Goal: Task Accomplishment & Management: Contribute content

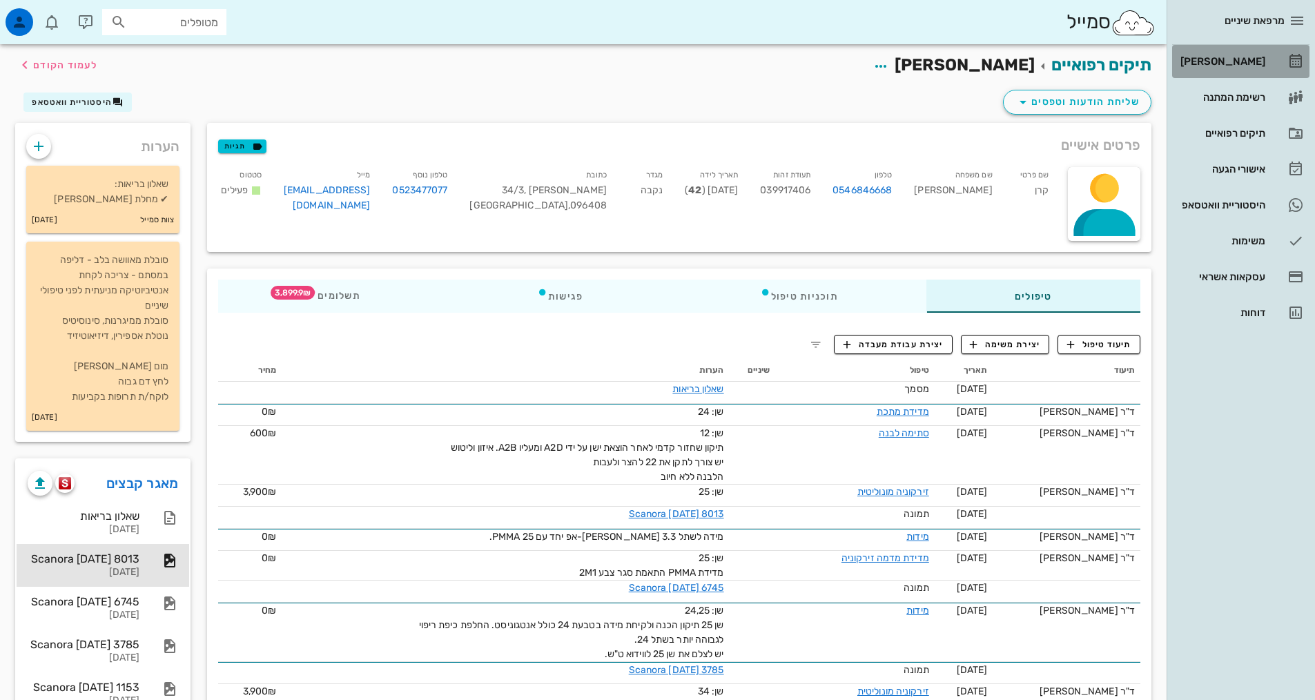
click at [1235, 58] on div "[PERSON_NAME]" at bounding box center [1221, 61] width 88 height 11
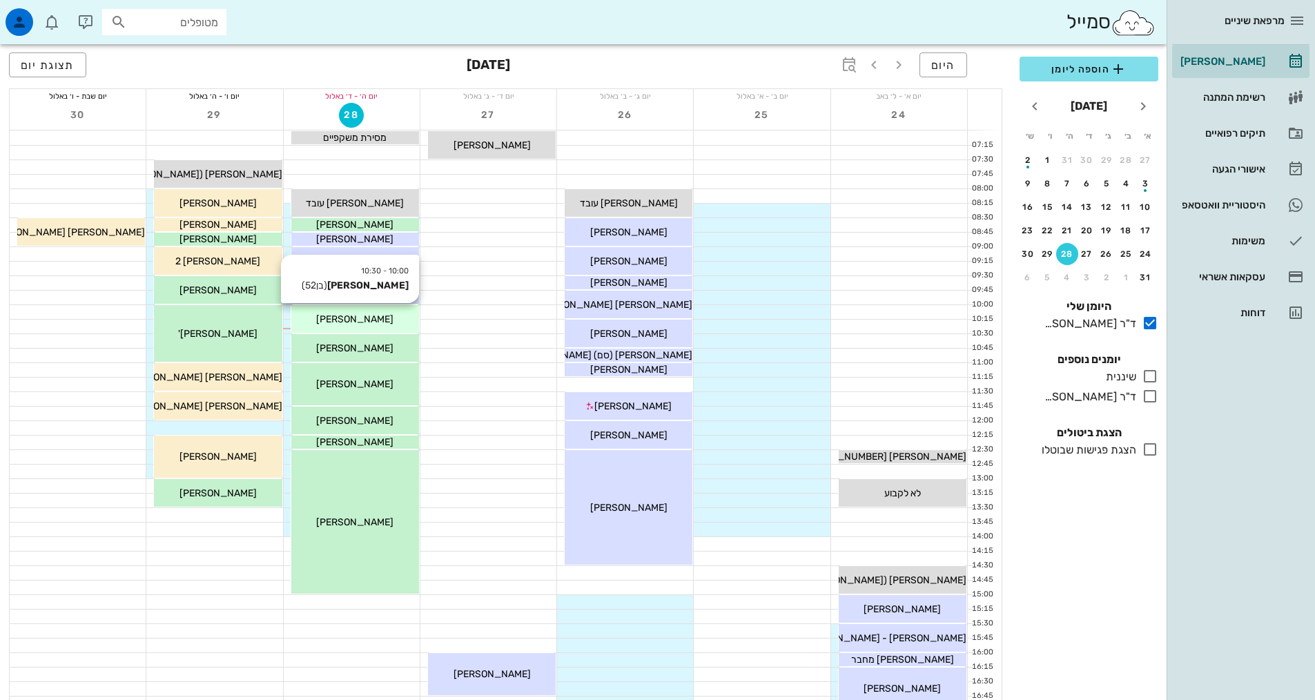
click at [386, 320] on div "[PERSON_NAME]" at bounding box center [355, 319] width 128 height 14
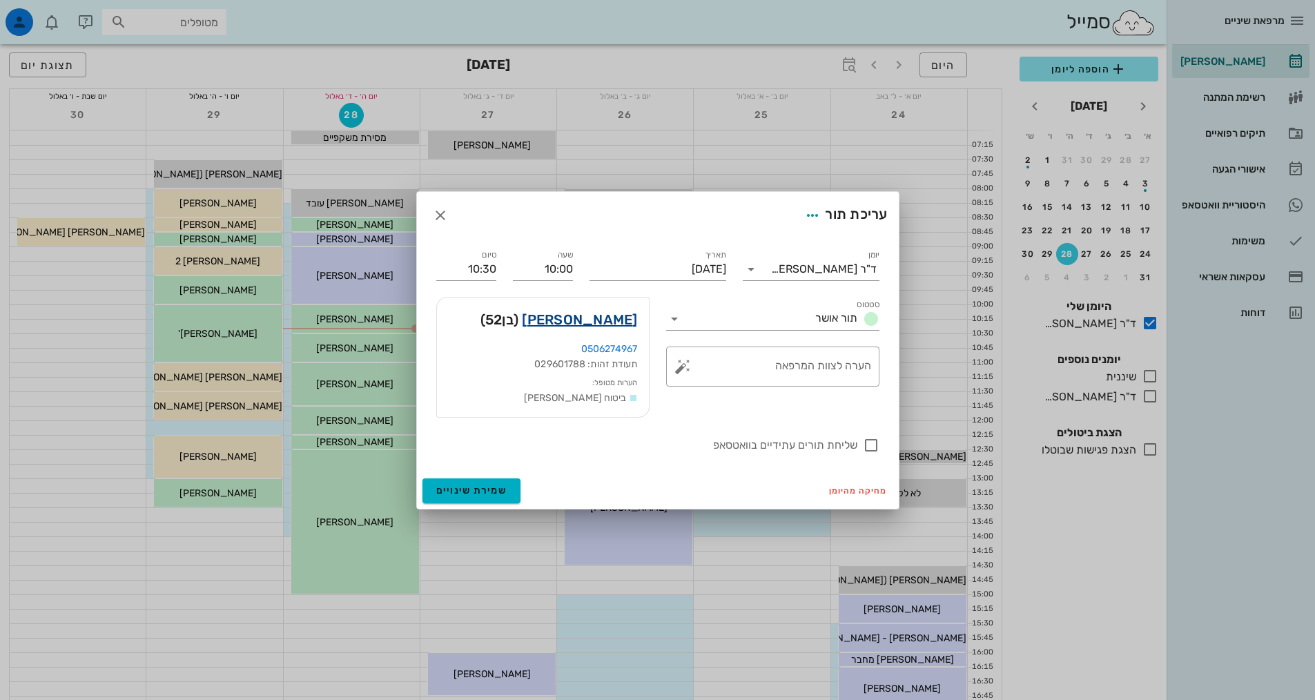
click at [624, 313] on link "[PERSON_NAME]" at bounding box center [579, 319] width 115 height 22
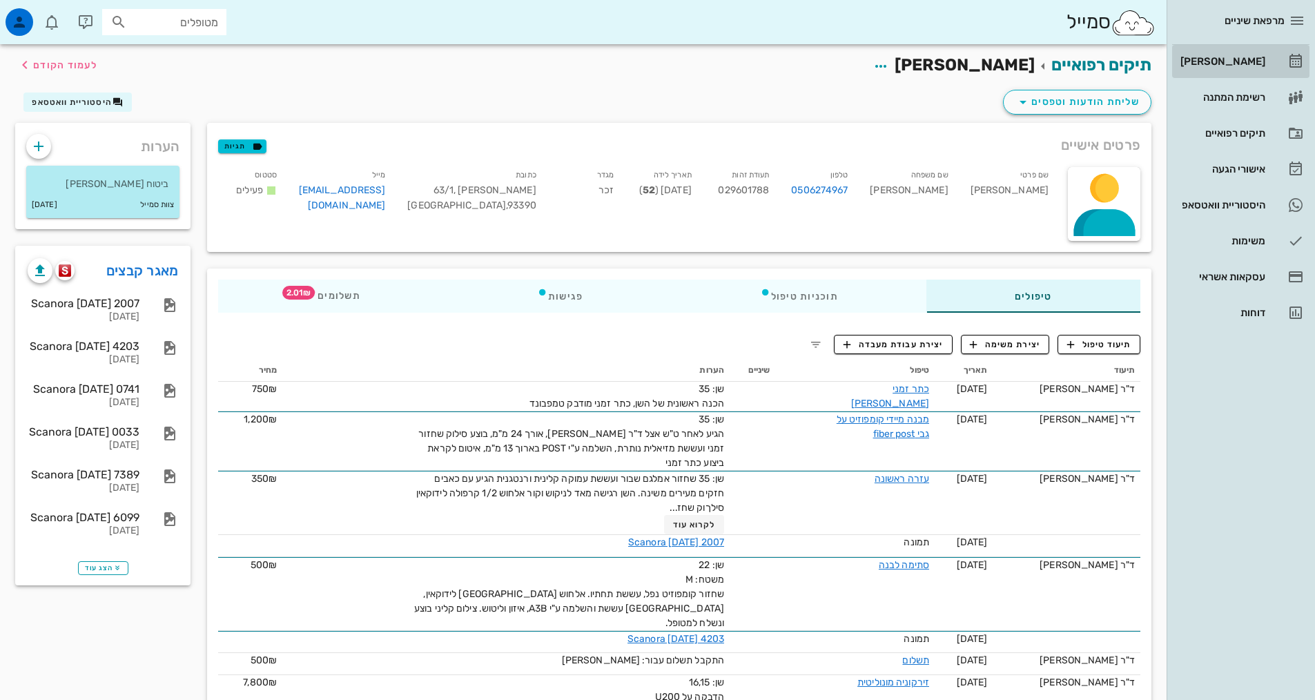
click at [1242, 54] on div "[PERSON_NAME]" at bounding box center [1221, 61] width 88 height 22
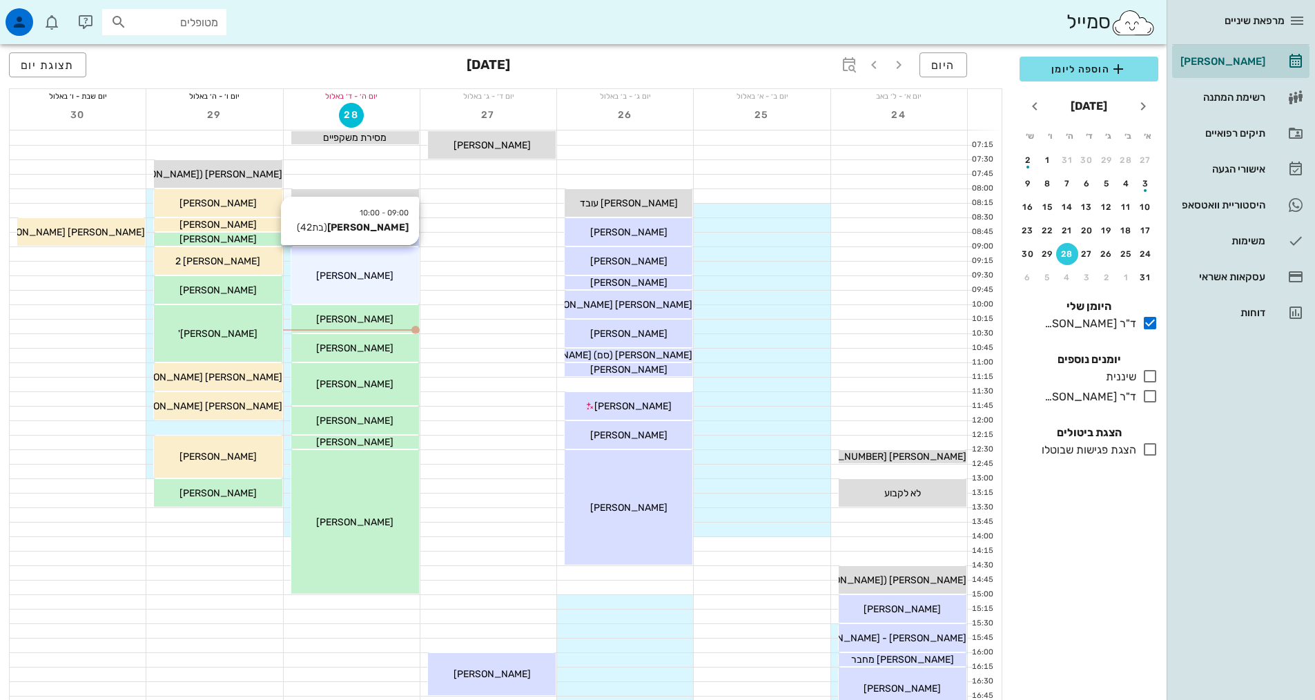
click at [379, 283] on div "09:00 - 10:00 [PERSON_NAME] (בת 42 ) [PERSON_NAME]" at bounding box center [355, 275] width 128 height 57
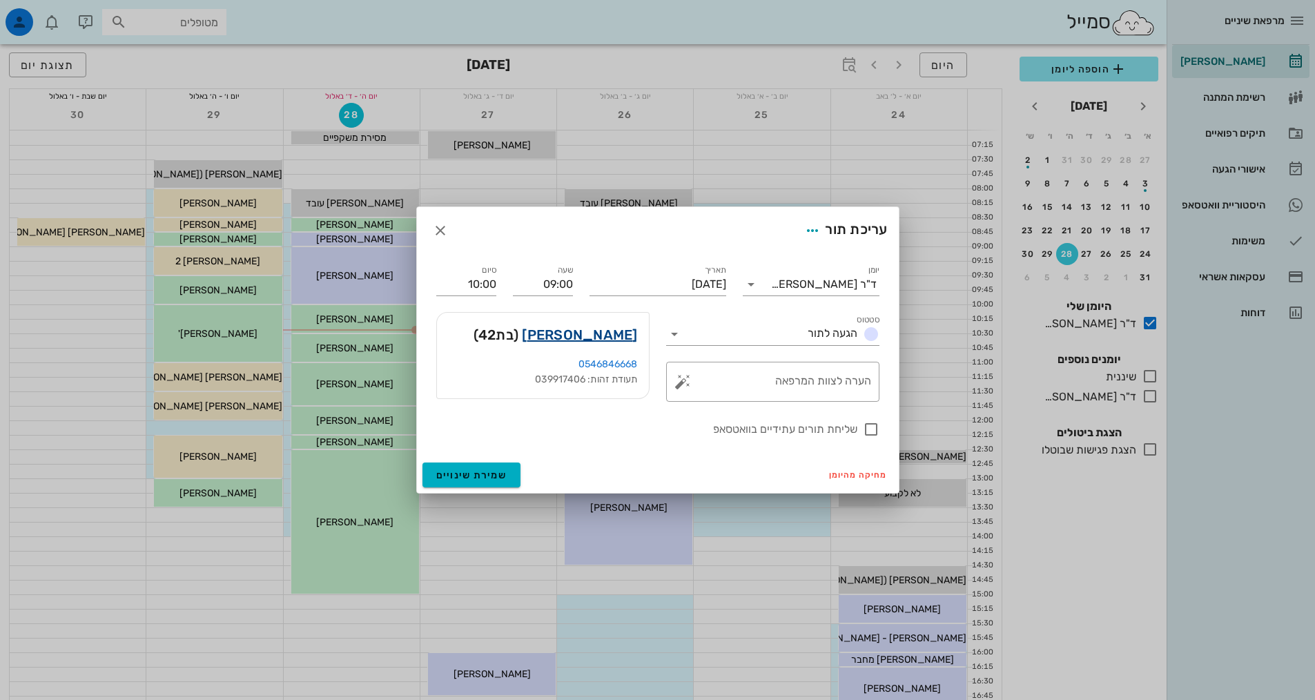
click at [595, 328] on link "[PERSON_NAME]" at bounding box center [579, 335] width 115 height 22
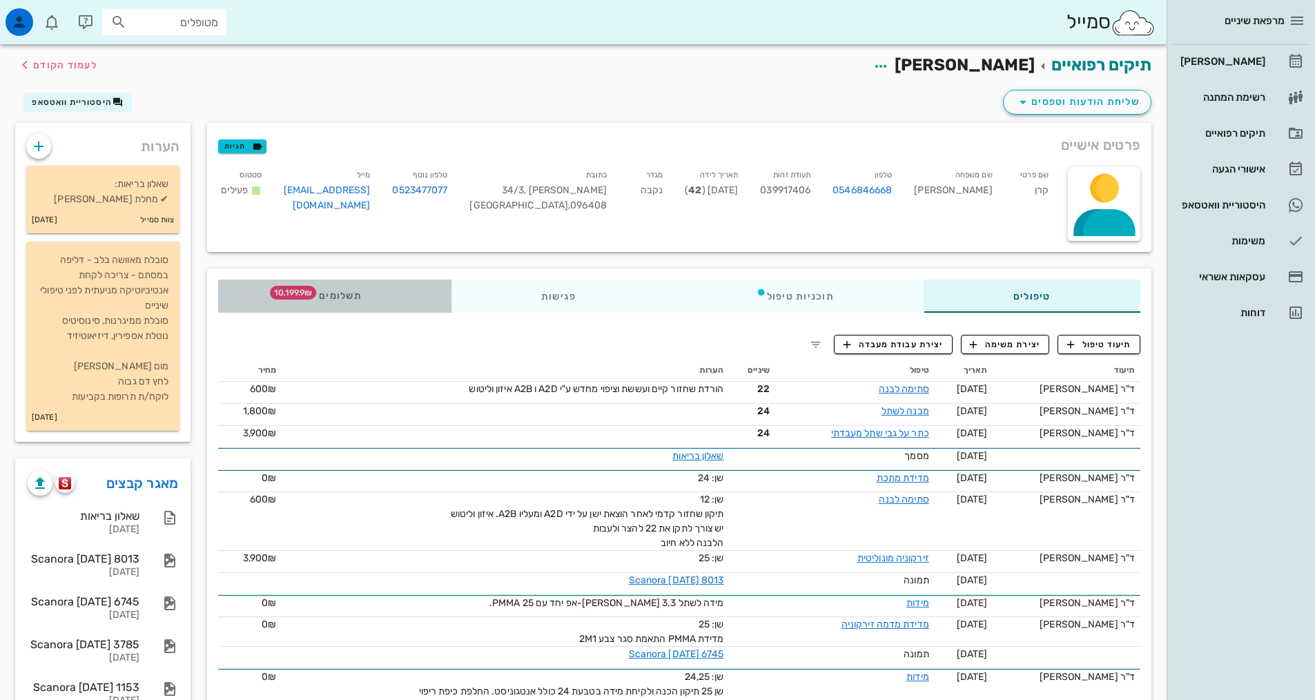
click at [353, 296] on span "תשלומים 10,199.9₪" at bounding box center [335, 296] width 54 height 10
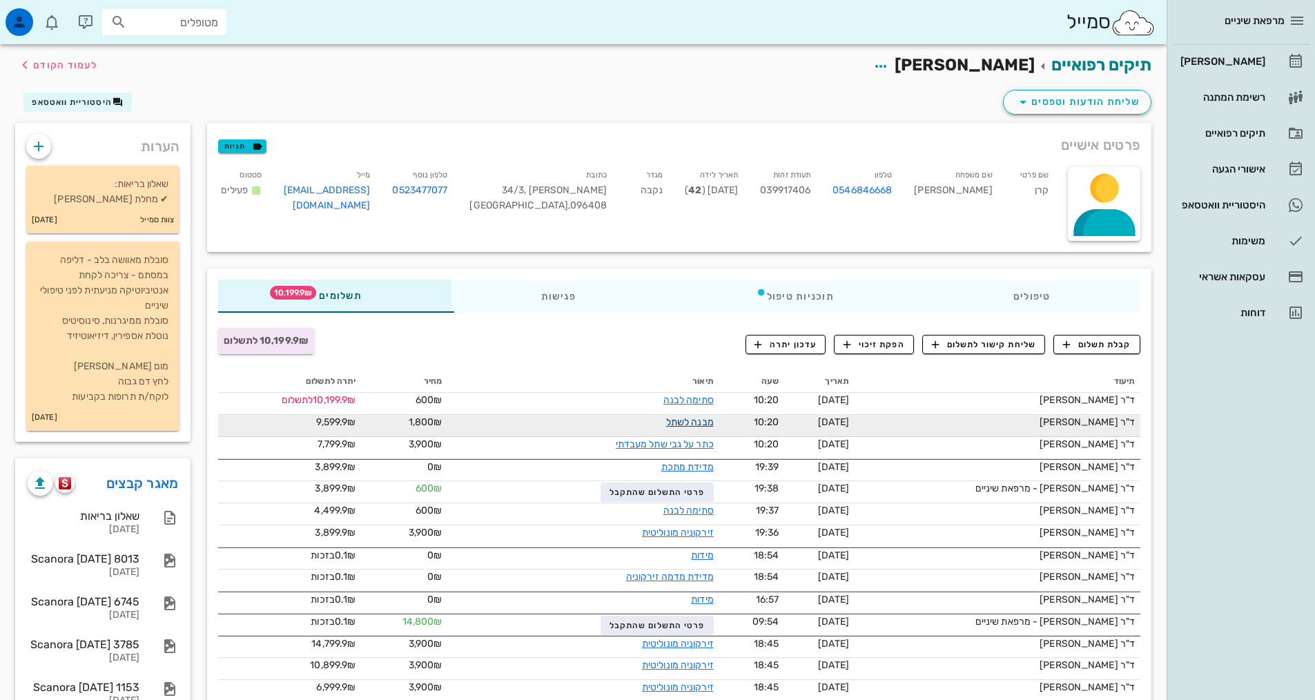
click at [691, 418] on link "מבנה לשתל" at bounding box center [690, 422] width 48 height 12
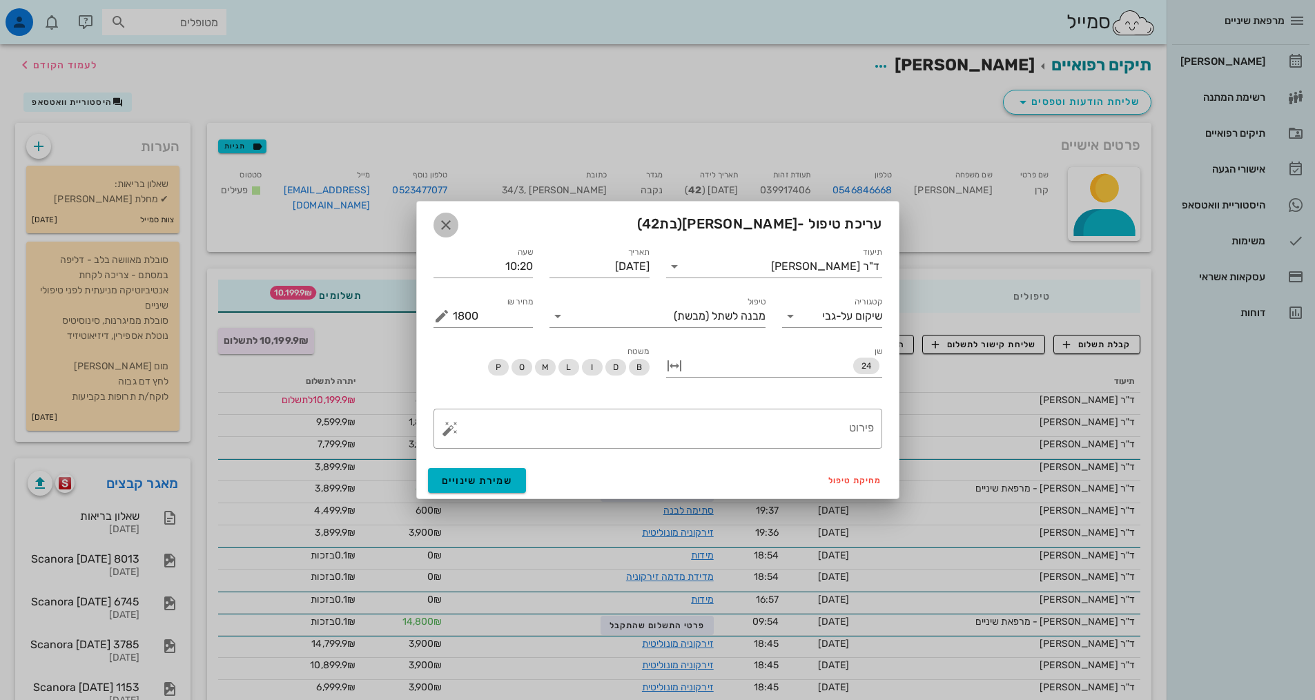
click at [453, 224] on icon "button" at bounding box center [445, 225] width 17 height 17
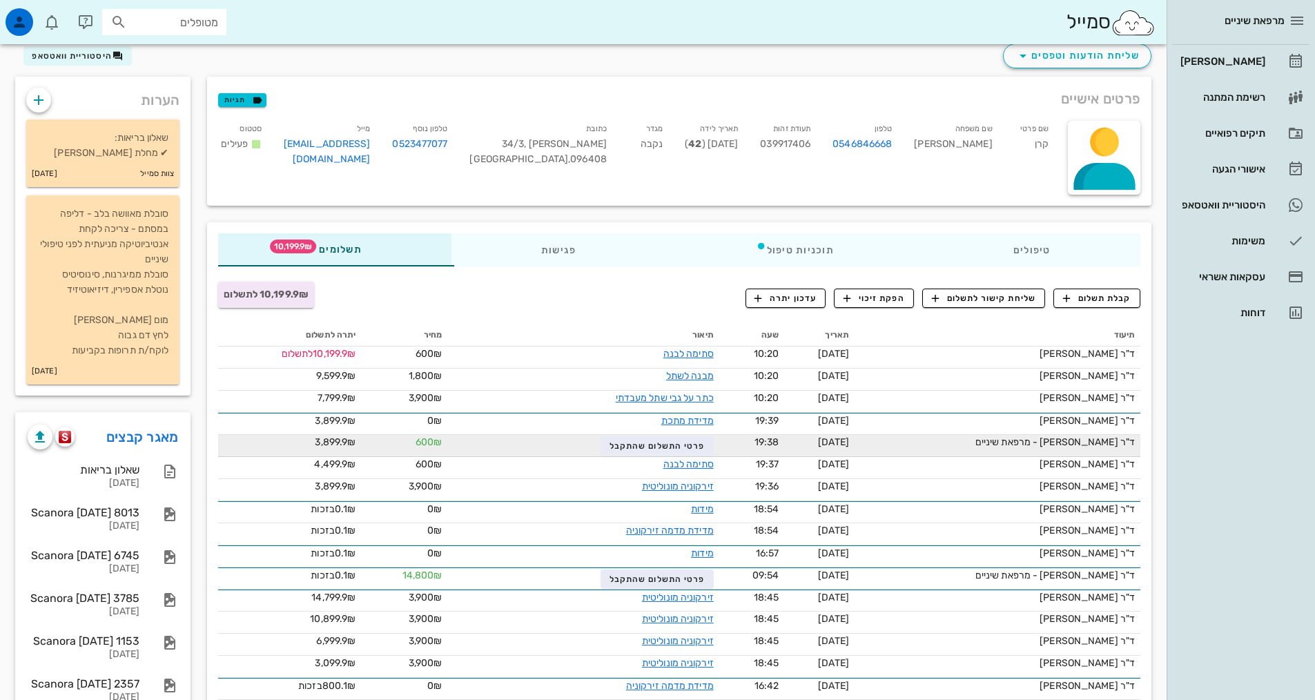
scroll to position [138, 0]
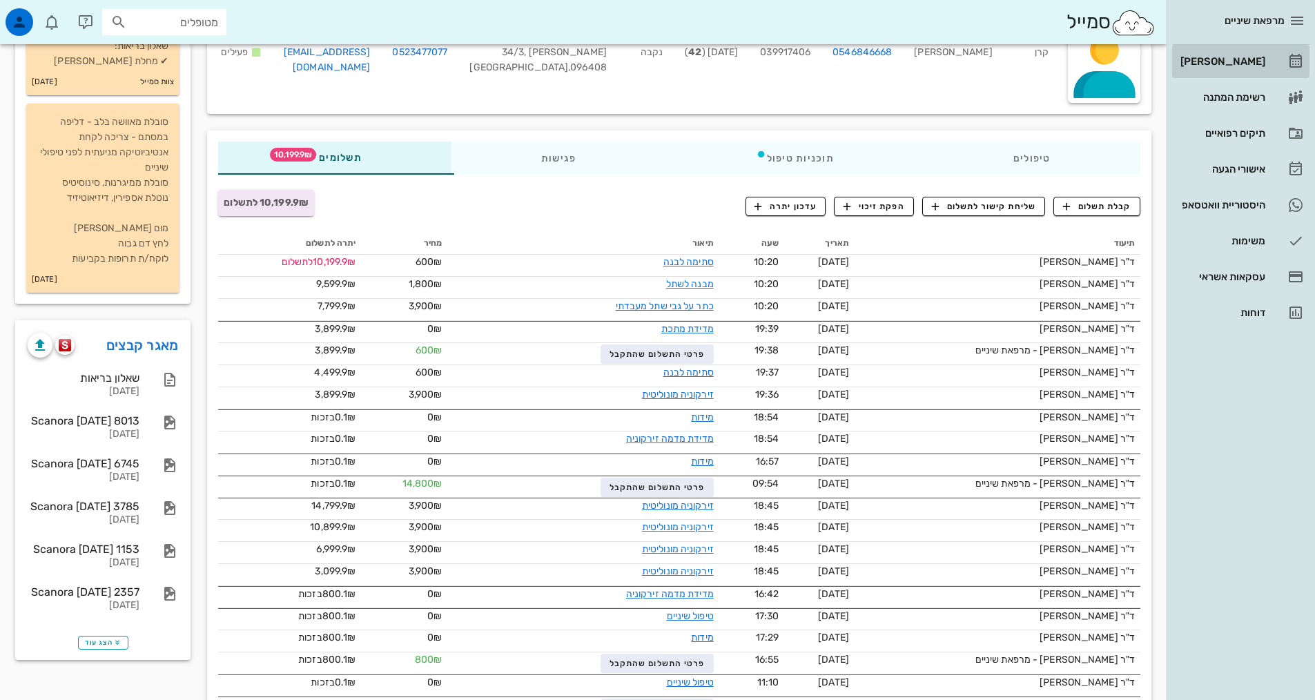
click at [1254, 50] on div "[PERSON_NAME]" at bounding box center [1221, 61] width 88 height 22
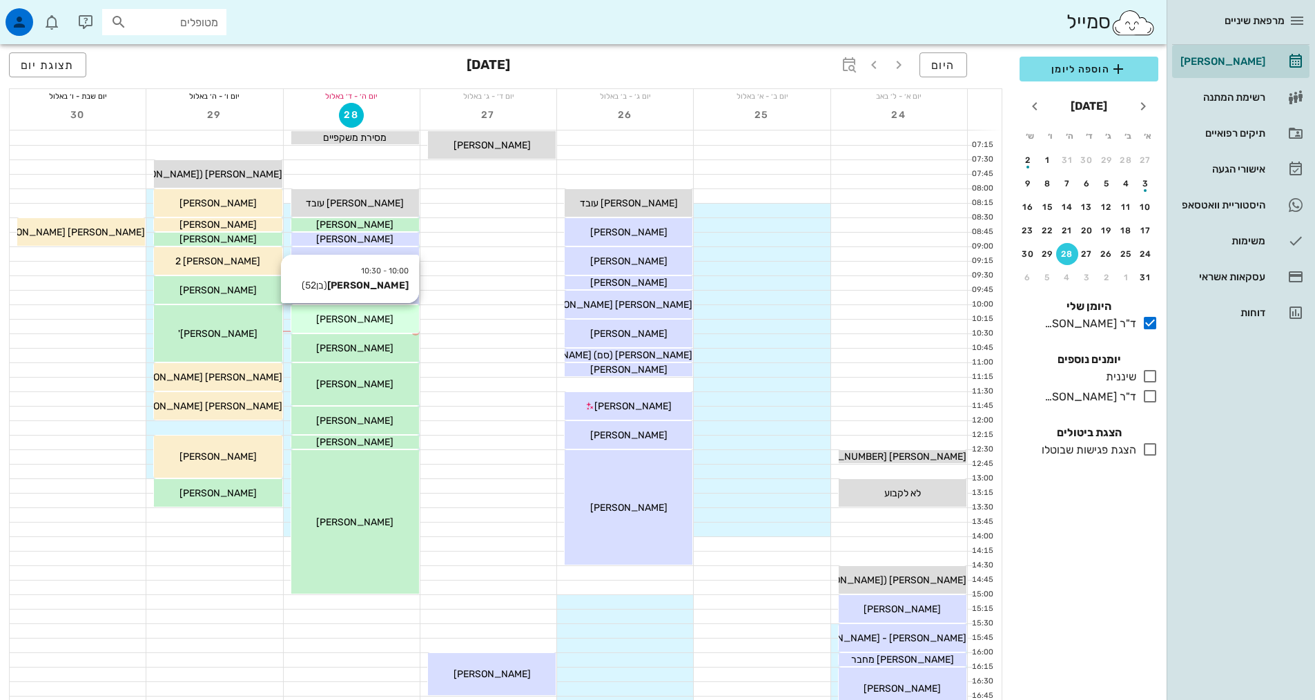
click at [384, 317] on div "[PERSON_NAME]" at bounding box center [355, 319] width 128 height 14
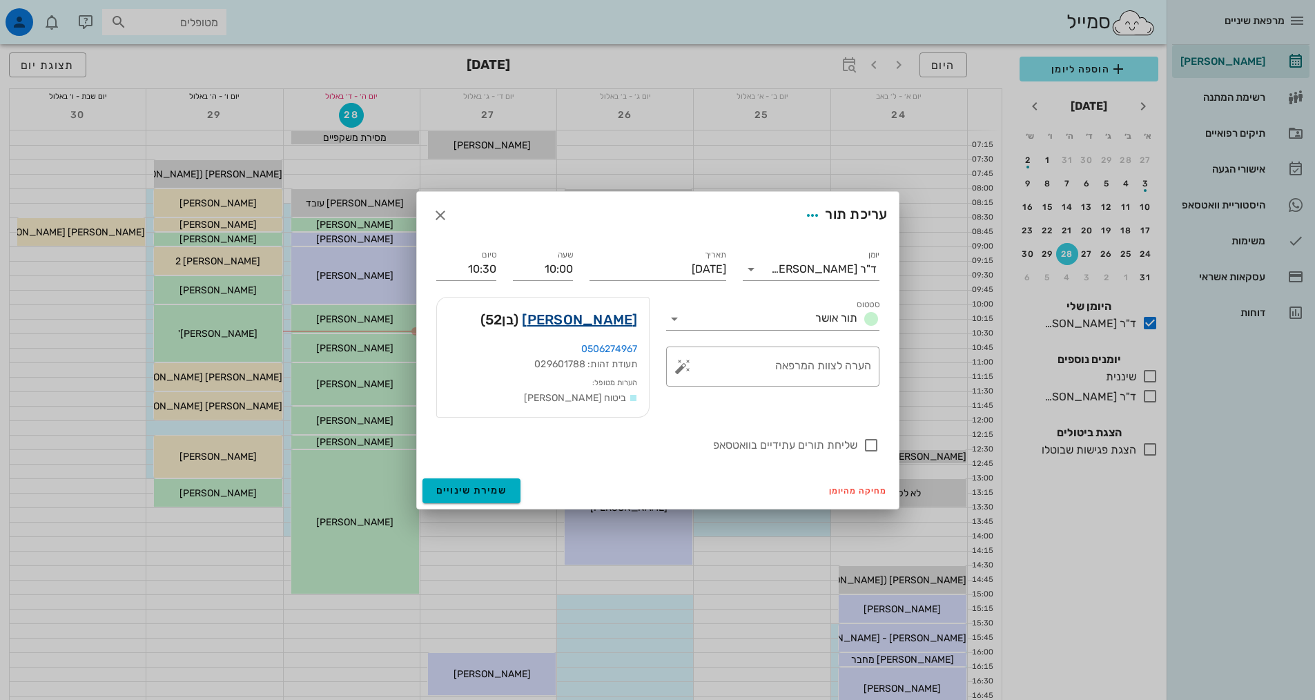
click at [599, 322] on link "[PERSON_NAME]" at bounding box center [579, 319] width 115 height 22
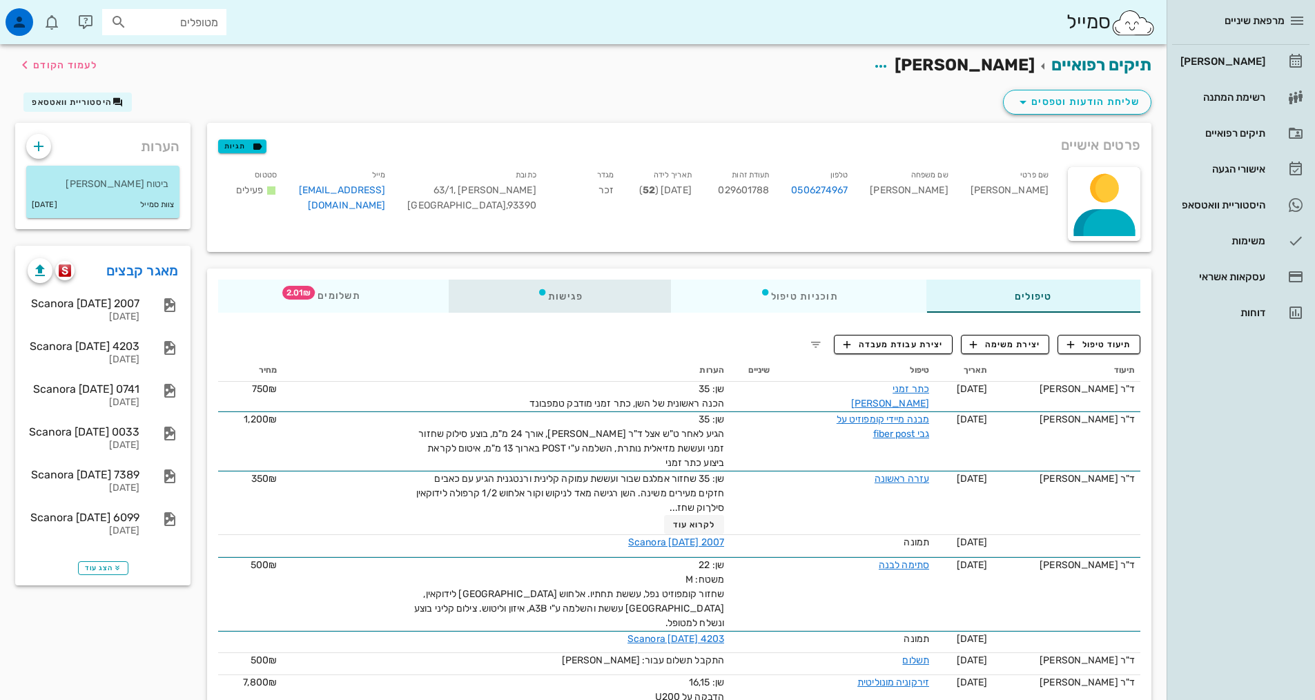
click at [556, 295] on div "פגישות" at bounding box center [560, 295] width 223 height 33
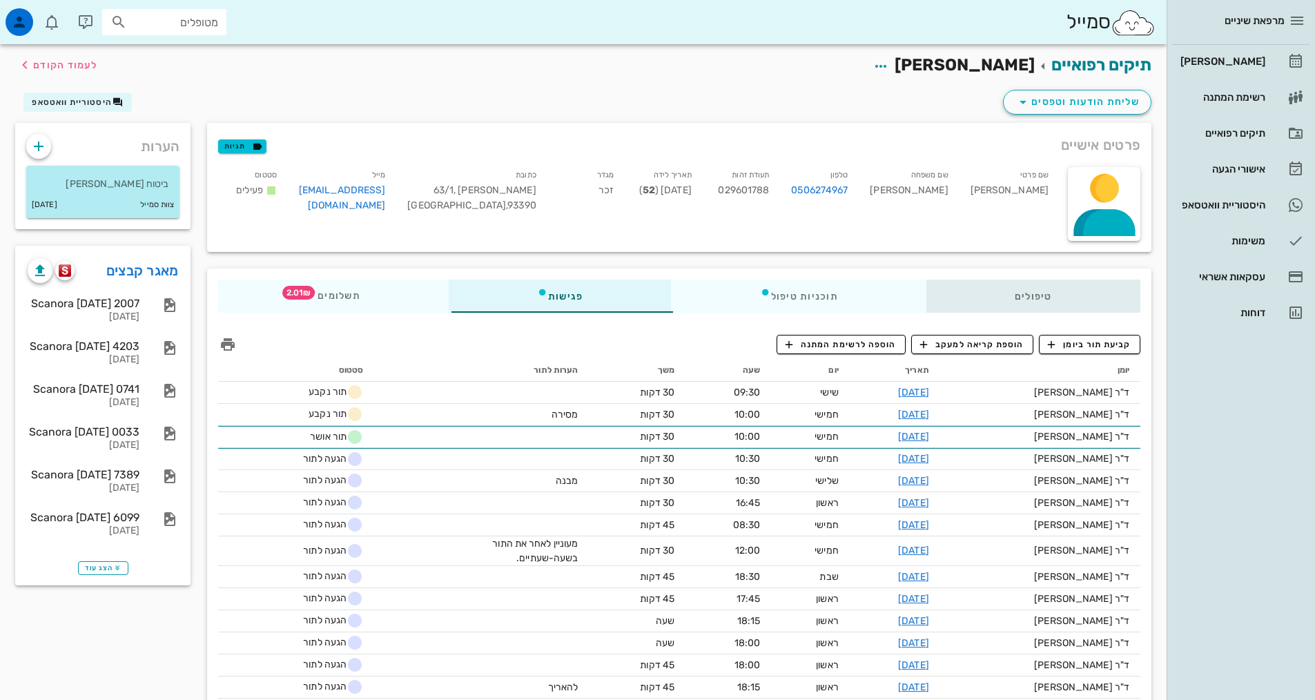
click at [1023, 294] on div "טיפולים" at bounding box center [1033, 295] width 214 height 33
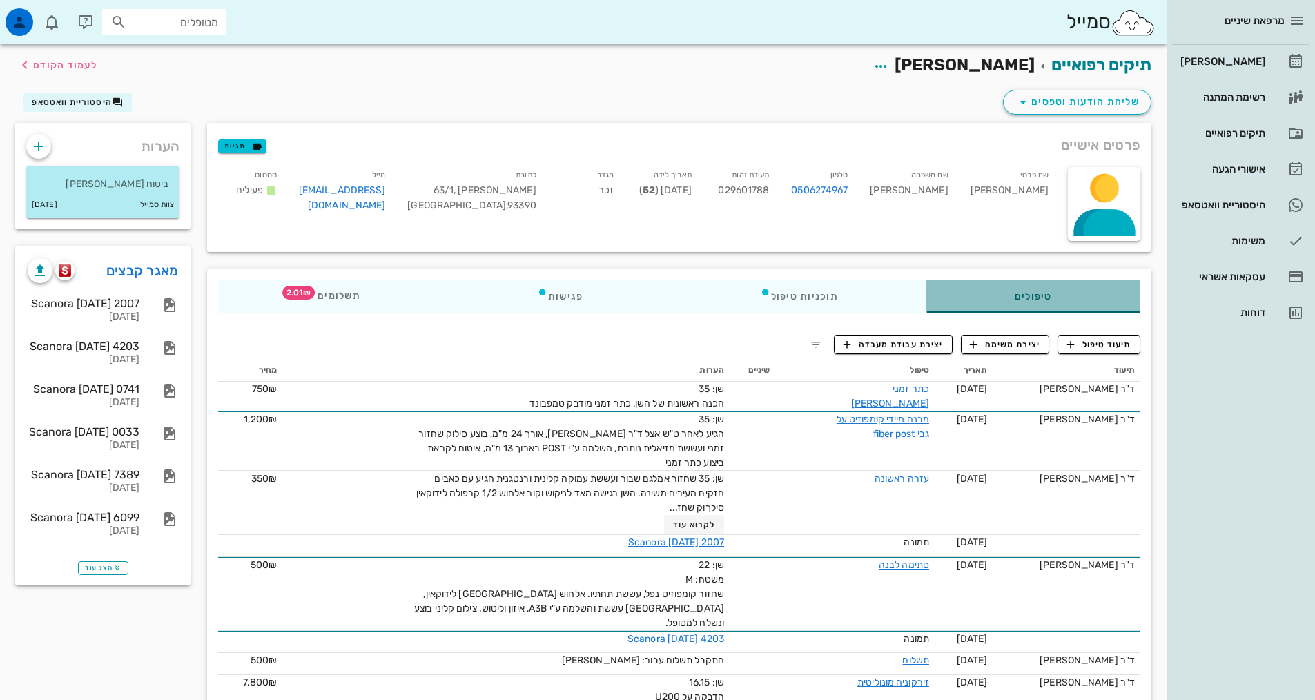
click at [1056, 298] on div "טיפולים" at bounding box center [1033, 295] width 214 height 33
click at [1092, 342] on span "תיעוד טיפול" at bounding box center [1099, 344] width 64 height 12
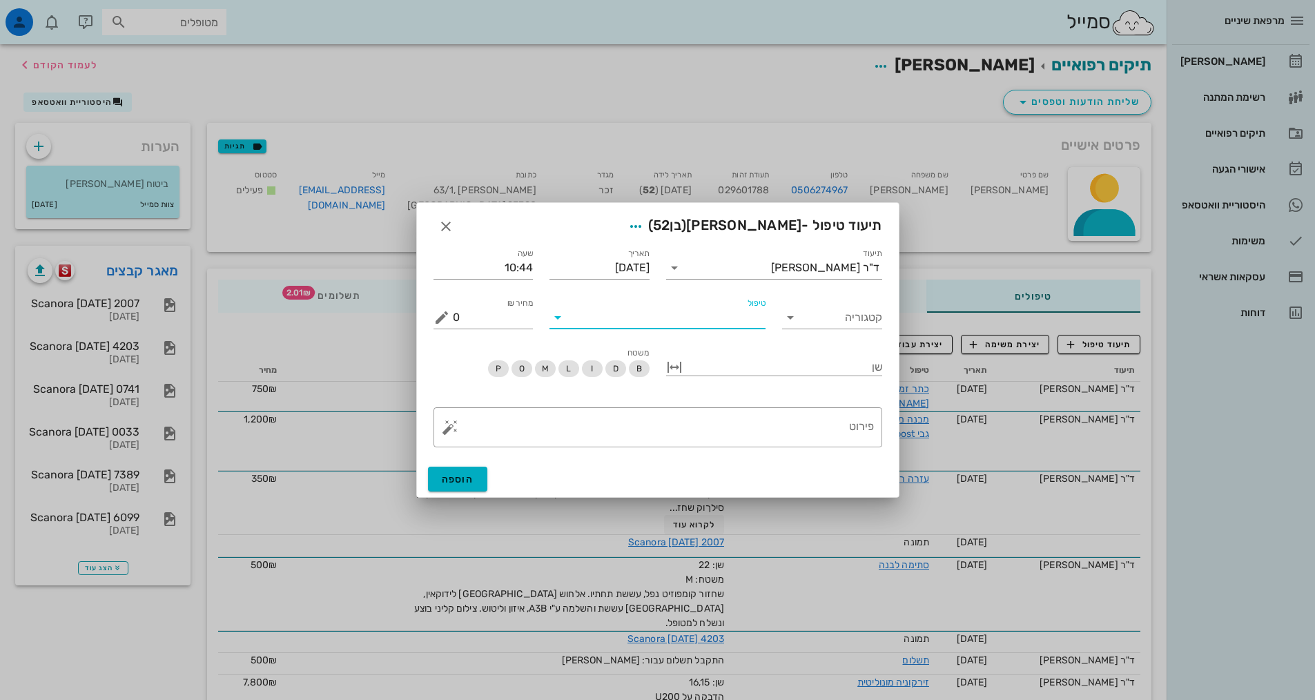
drag, startPoint x: 720, startPoint y: 319, endPoint x: 725, endPoint y: 300, distance: 19.4
click at [720, 318] on input "טיפול" at bounding box center [667, 317] width 197 height 22
type input "טפלש"
click at [744, 357] on div "טיפול שיניים (טפלש) כללי" at bounding box center [657, 356] width 194 height 43
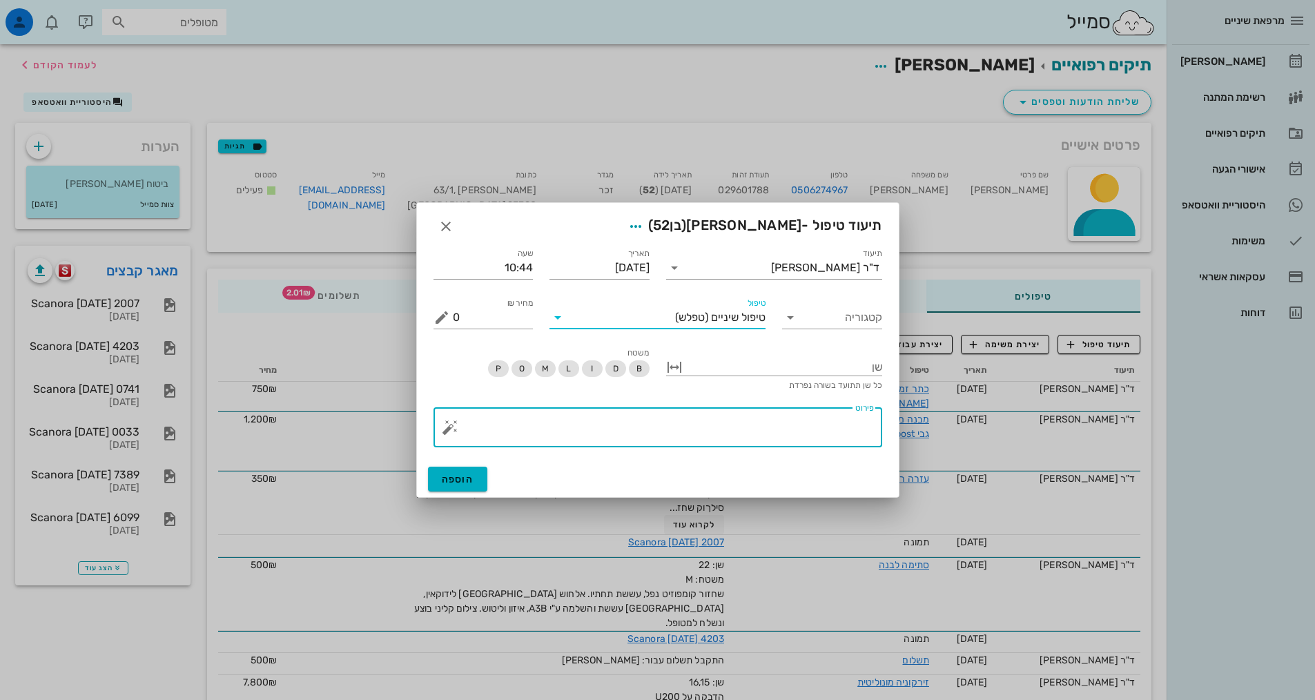
click at [811, 422] on textarea "פירוט" at bounding box center [663, 430] width 421 height 33
type textarea "ר"
type textarea "תיקון הכנה וריפוד"
click at [839, 360] on div at bounding box center [783, 366] width 197 height 18
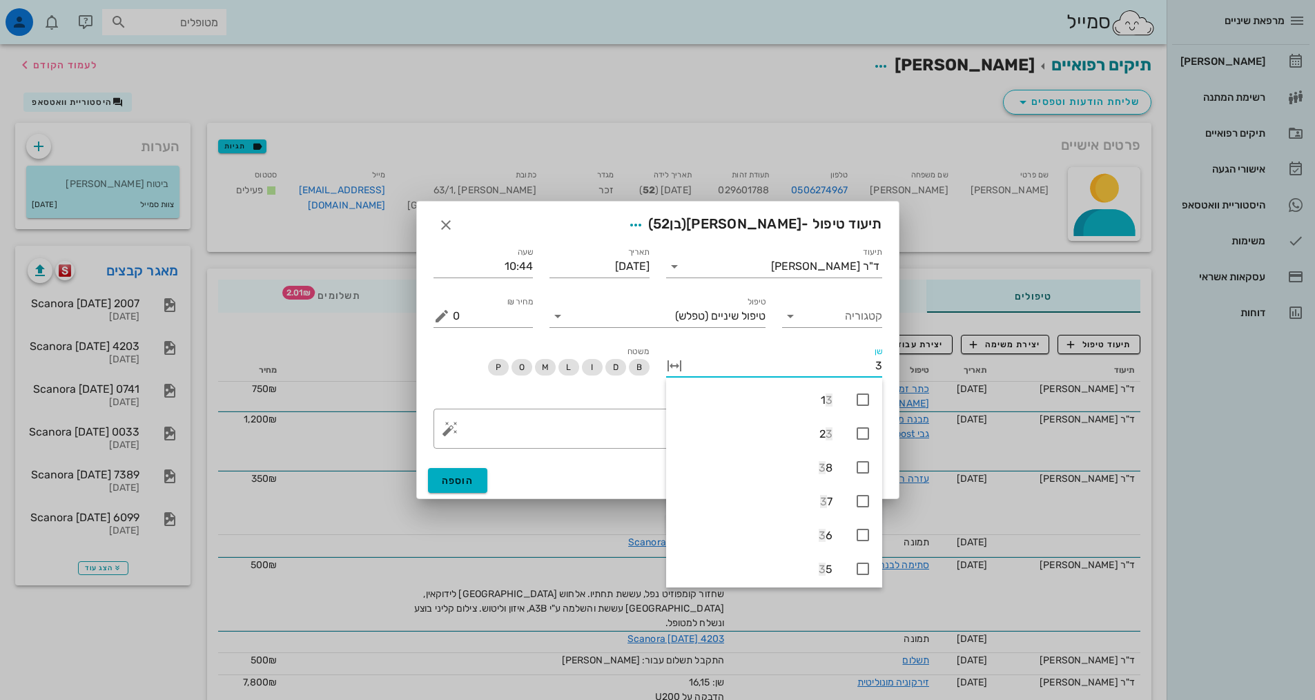
type input "35"
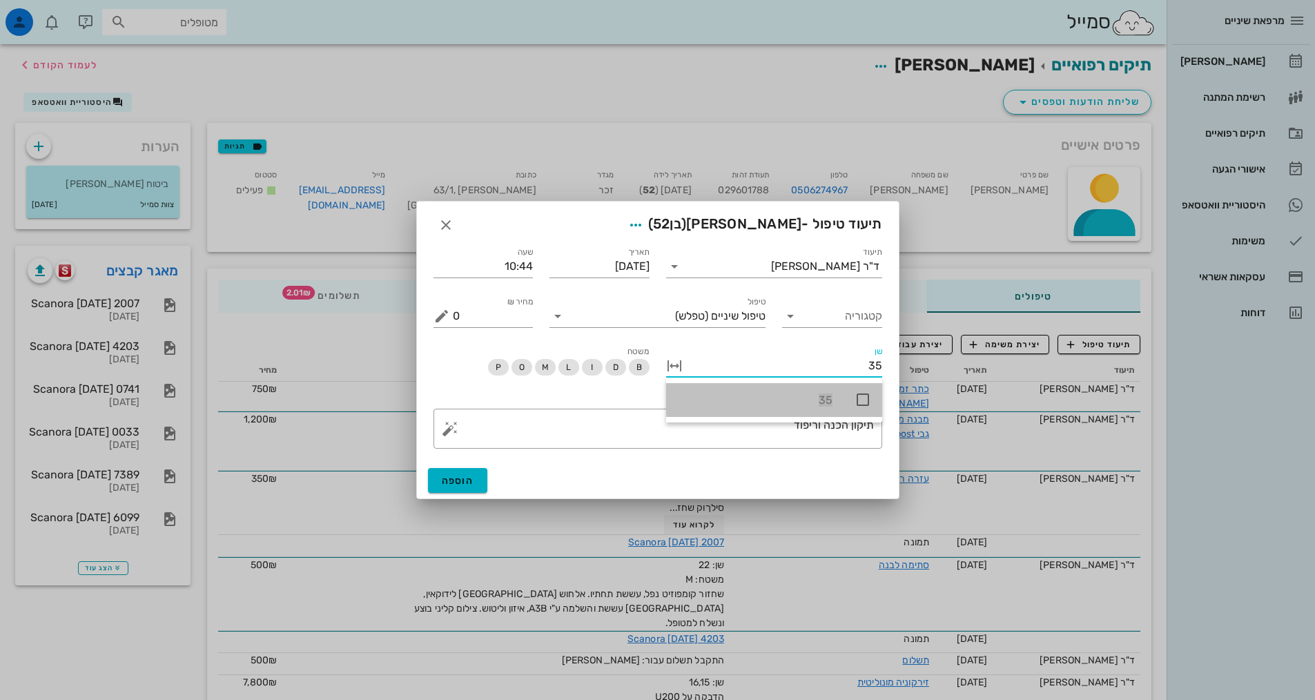
click at [861, 395] on icon at bounding box center [862, 399] width 17 height 17
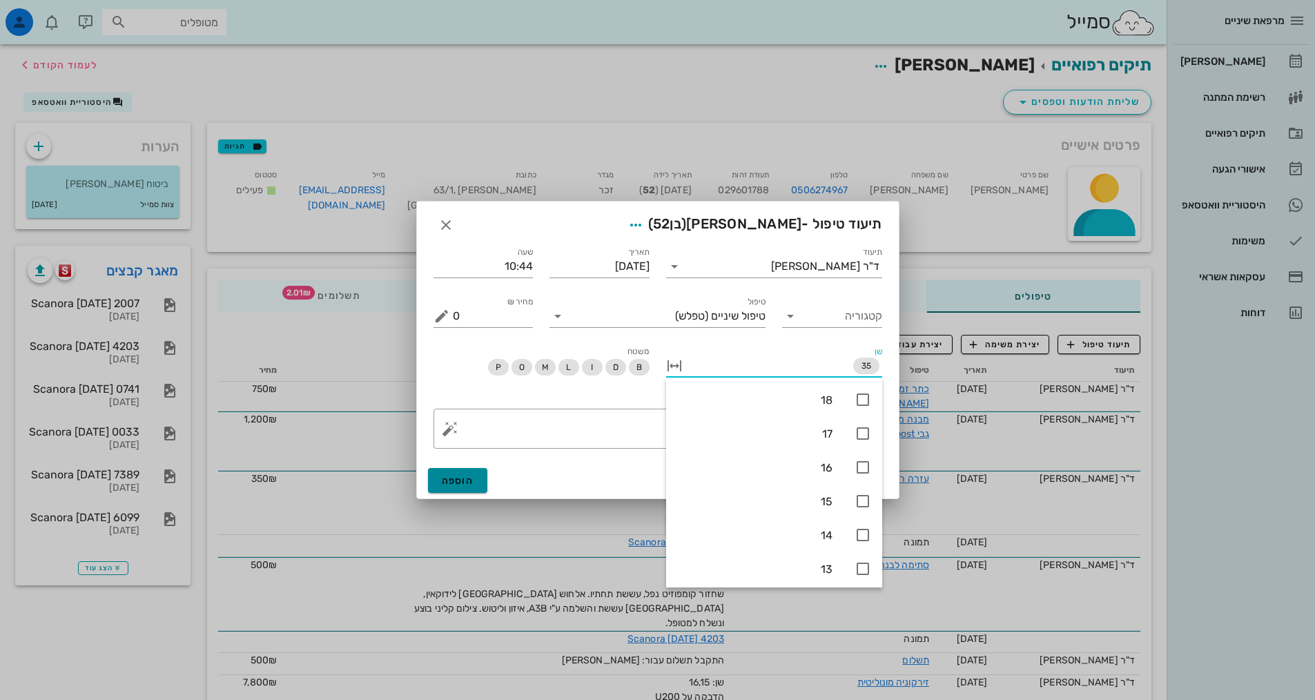
click at [462, 482] on span "הוספה" at bounding box center [458, 481] width 32 height 12
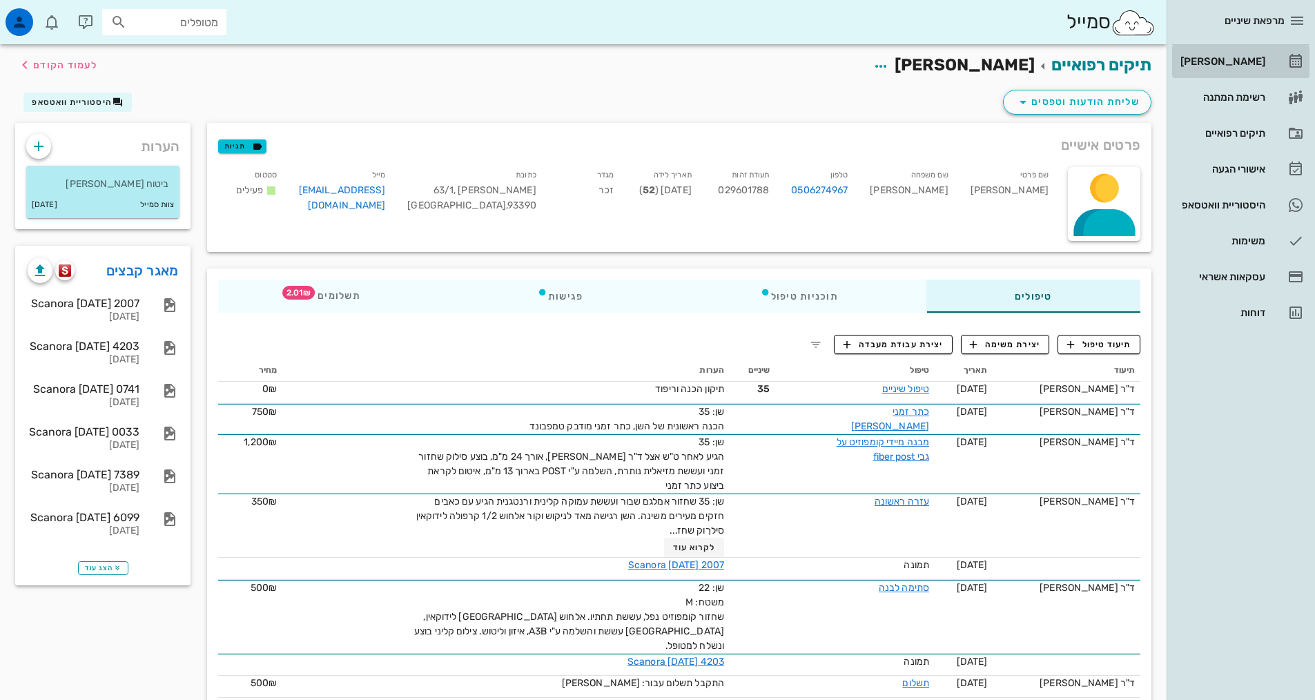
click at [1232, 64] on div "[PERSON_NAME]" at bounding box center [1221, 61] width 88 height 11
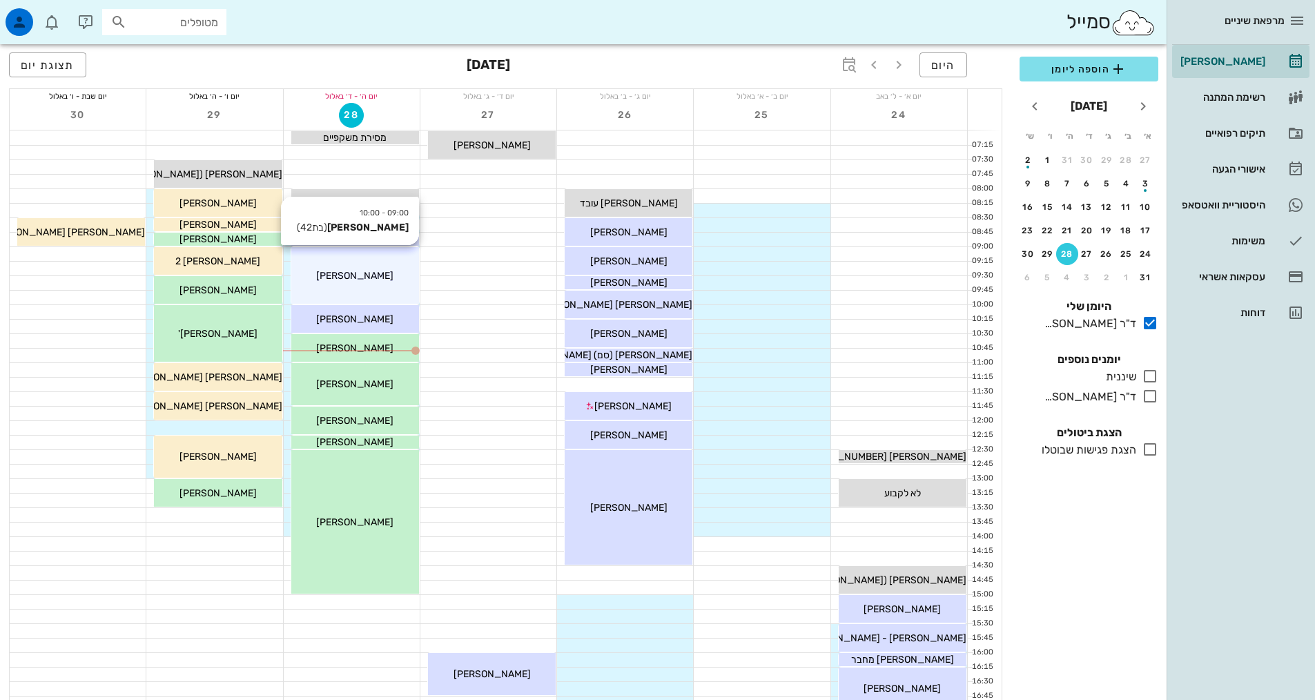
click at [380, 278] on div "[PERSON_NAME]" at bounding box center [355, 275] width 128 height 14
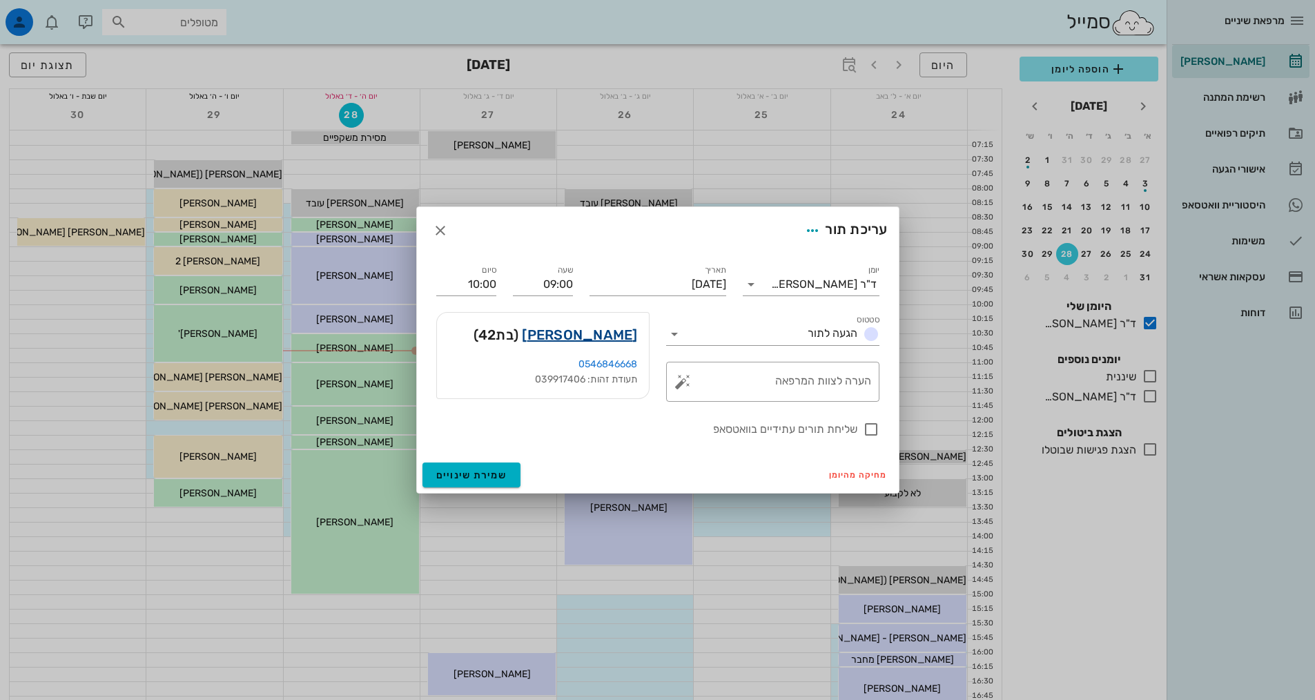
click at [618, 339] on link "[PERSON_NAME]" at bounding box center [579, 335] width 115 height 22
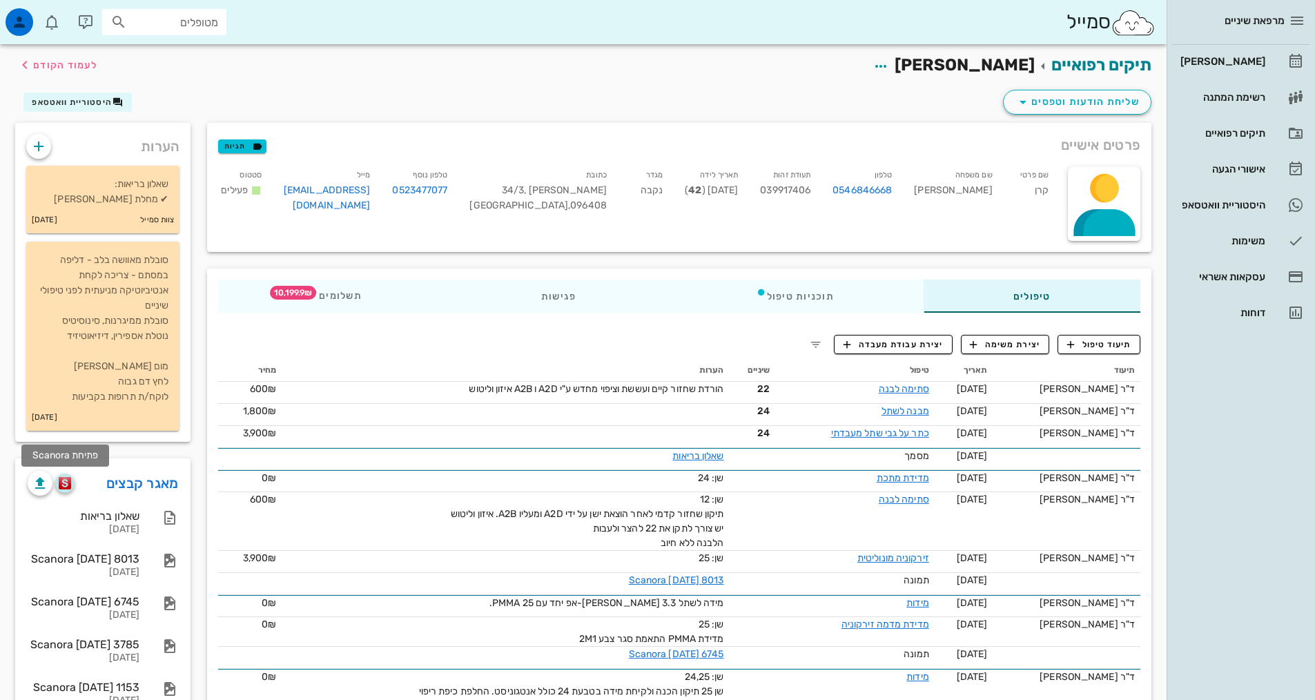
click at [61, 484] on img "button" at bounding box center [65, 483] width 13 height 12
